Goal: Transaction & Acquisition: Download file/media

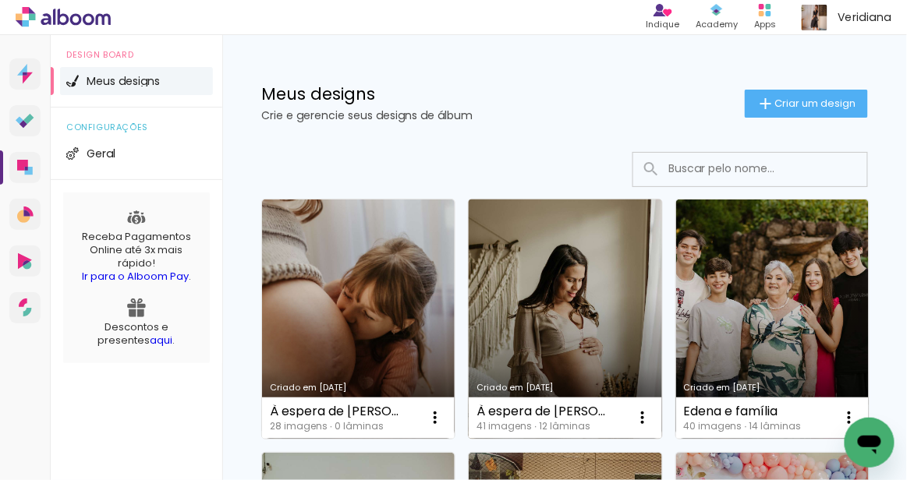
click at [569, 325] on link "Criado em 25/07/25" at bounding box center [565, 319] width 193 height 239
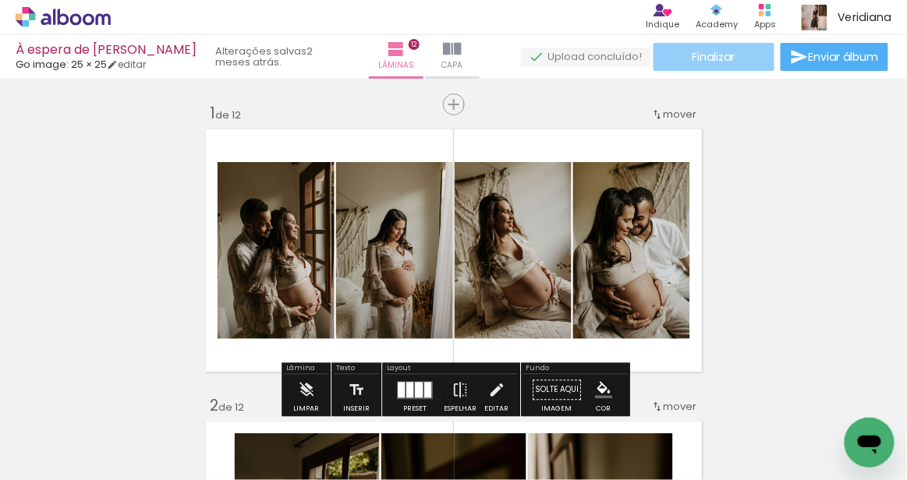
click at [726, 51] on span "Finalizar" at bounding box center [714, 56] width 43 height 11
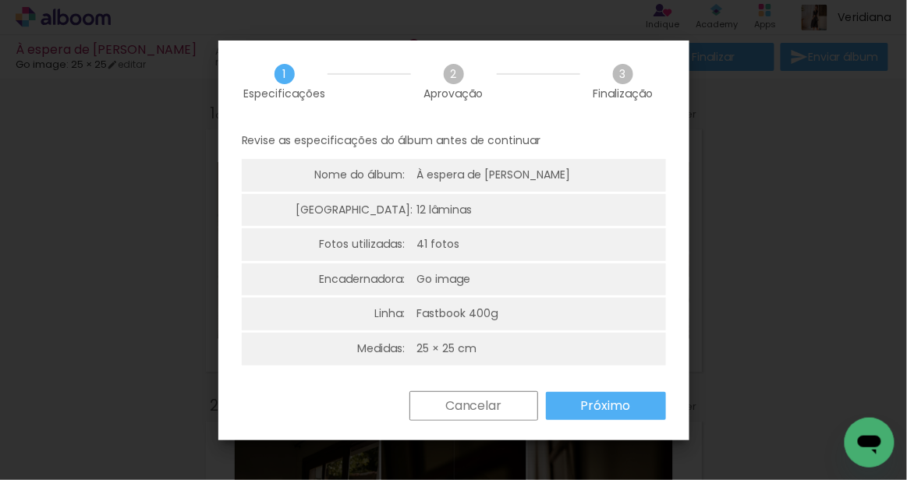
click at [586, 429] on div "Cancelar Próximo" at bounding box center [453, 417] width 471 height 53
click at [0, 0] on slot "Próximo" at bounding box center [0, 0] width 0 height 0
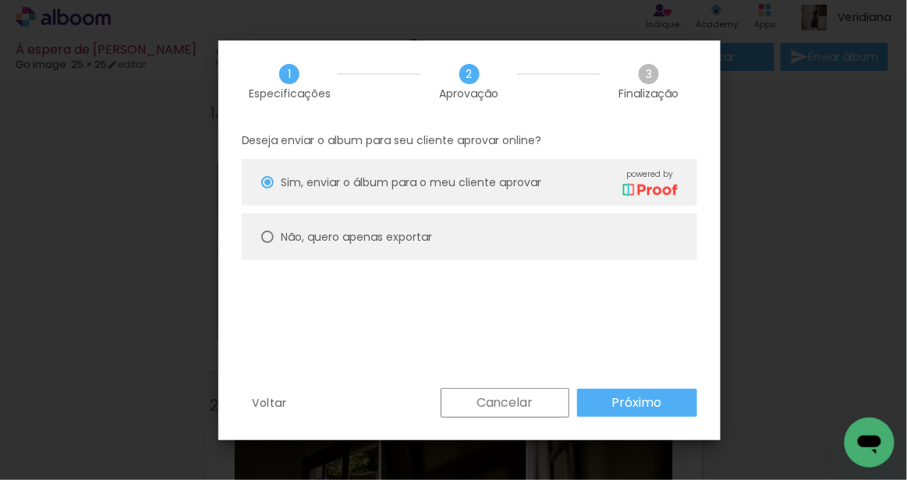
click at [420, 249] on paper-radio-button "Não, quero apenas exportar" at bounding box center [469, 237] width 455 height 47
type paper-radio-button "on"
click at [0, 0] on slot "Próximo" at bounding box center [0, 0] width 0 height 0
type input "Alta, 300 DPI"
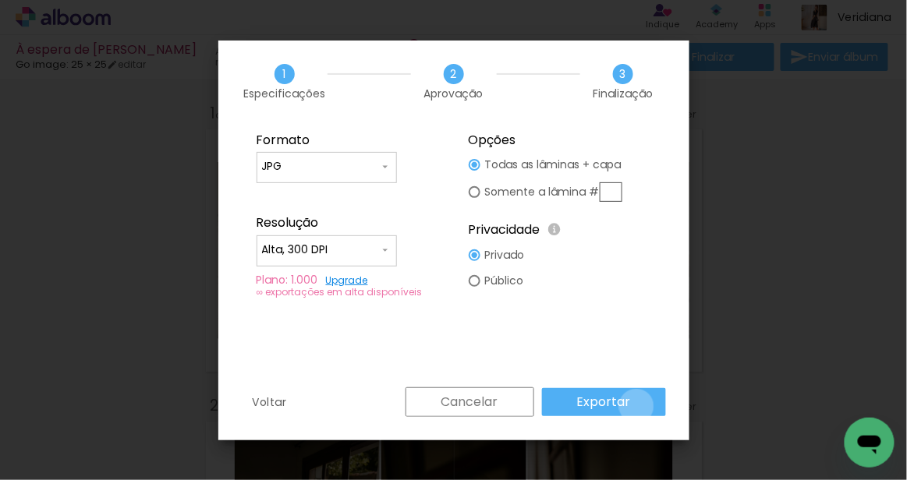
click at [639, 406] on paper-button "Exportar" at bounding box center [604, 402] width 124 height 28
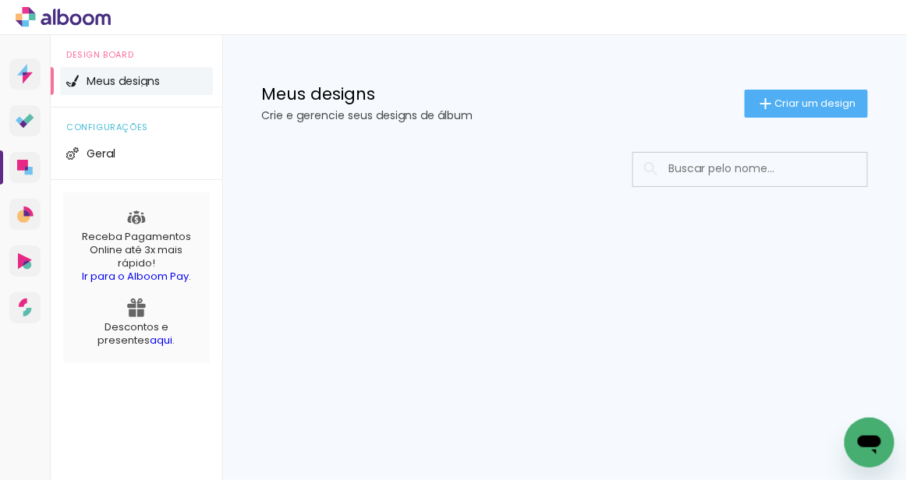
click at [684, 167] on input at bounding box center [772, 169] width 222 height 32
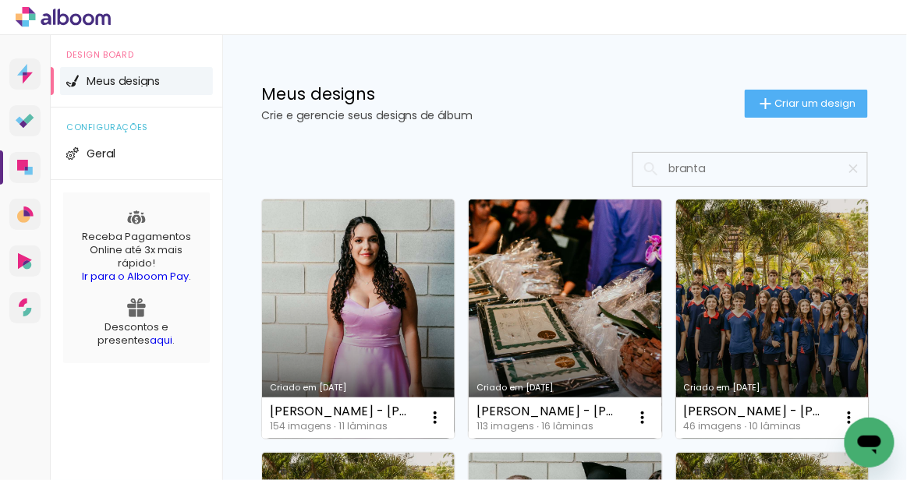
type input "branta"
type paper-input "branta"
click at [692, 156] on input "branta" at bounding box center [758, 169] width 195 height 32
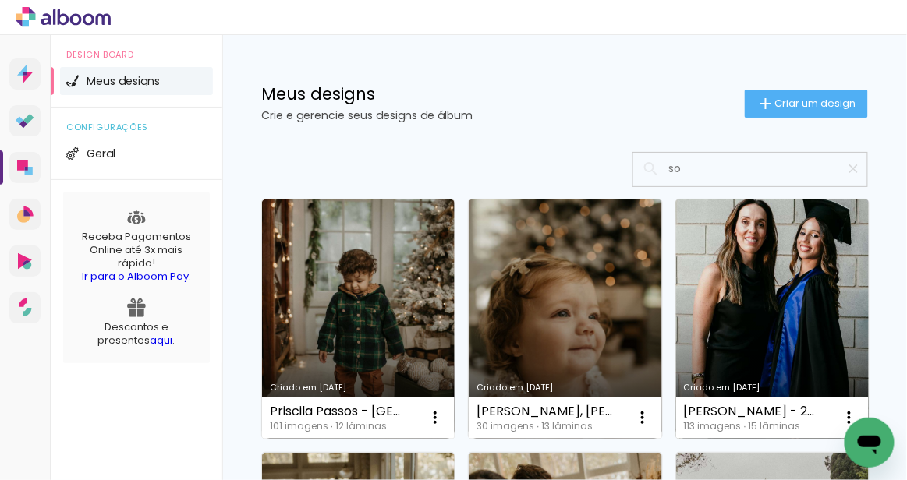
type input "so"
type paper-input "so"
click at [771, 289] on link "Criado em [DATE]" at bounding box center [772, 319] width 193 height 239
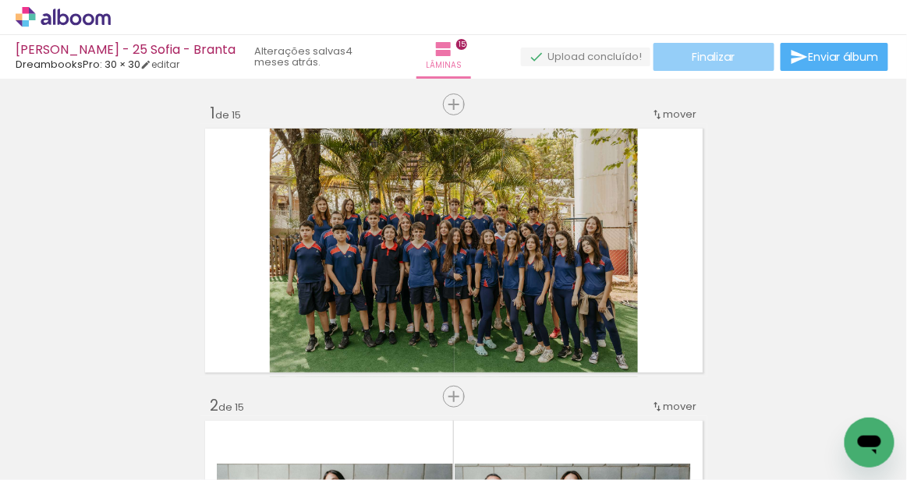
click at [724, 43] on paper-button "Finalizar" at bounding box center [714, 57] width 121 height 28
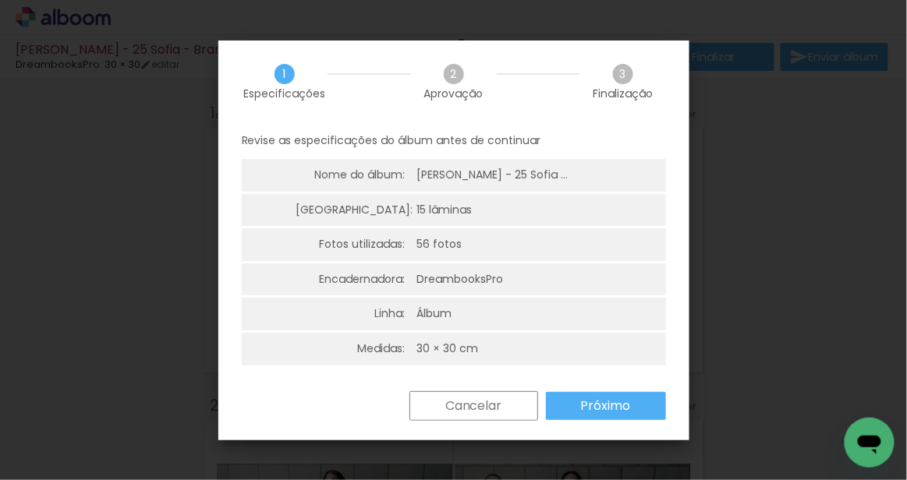
click at [0, 0] on slot "Próximo" at bounding box center [0, 0] width 0 height 0
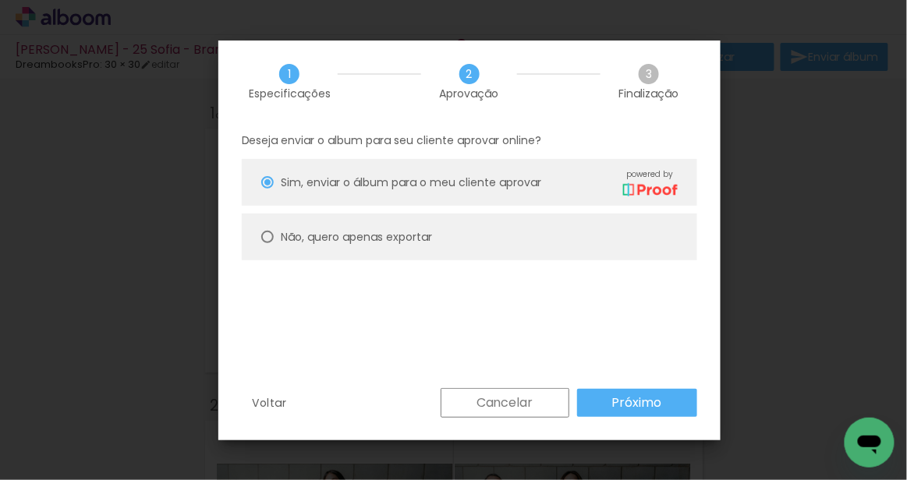
click at [0, 0] on paper-radio-button "Não, quero apenas exportar" at bounding box center [0, 0] width 0 height 0
type paper-radio-button "on"
click at [0, 0] on slot "Próximo" at bounding box center [0, 0] width 0 height 0
type input "Alta, 300 DPI"
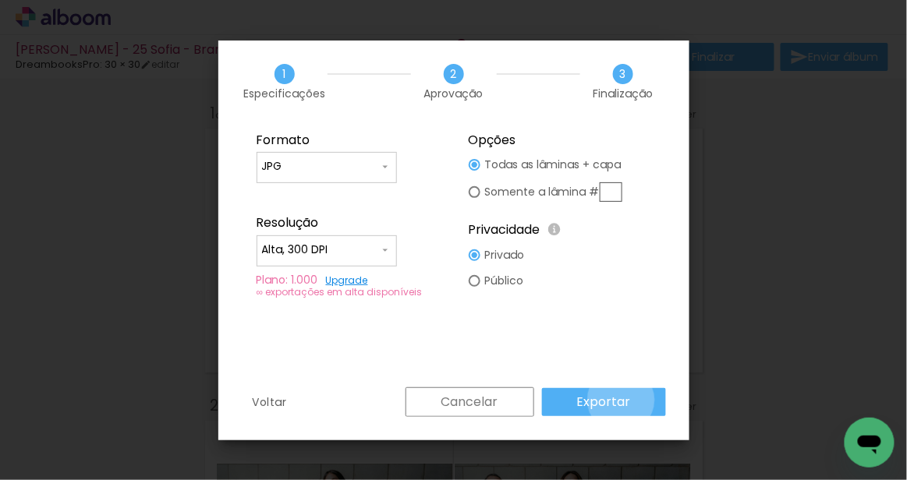
click at [0, 0] on slot "Exportar" at bounding box center [0, 0] width 0 height 0
